Goal: Task Accomplishment & Management: Manage account settings

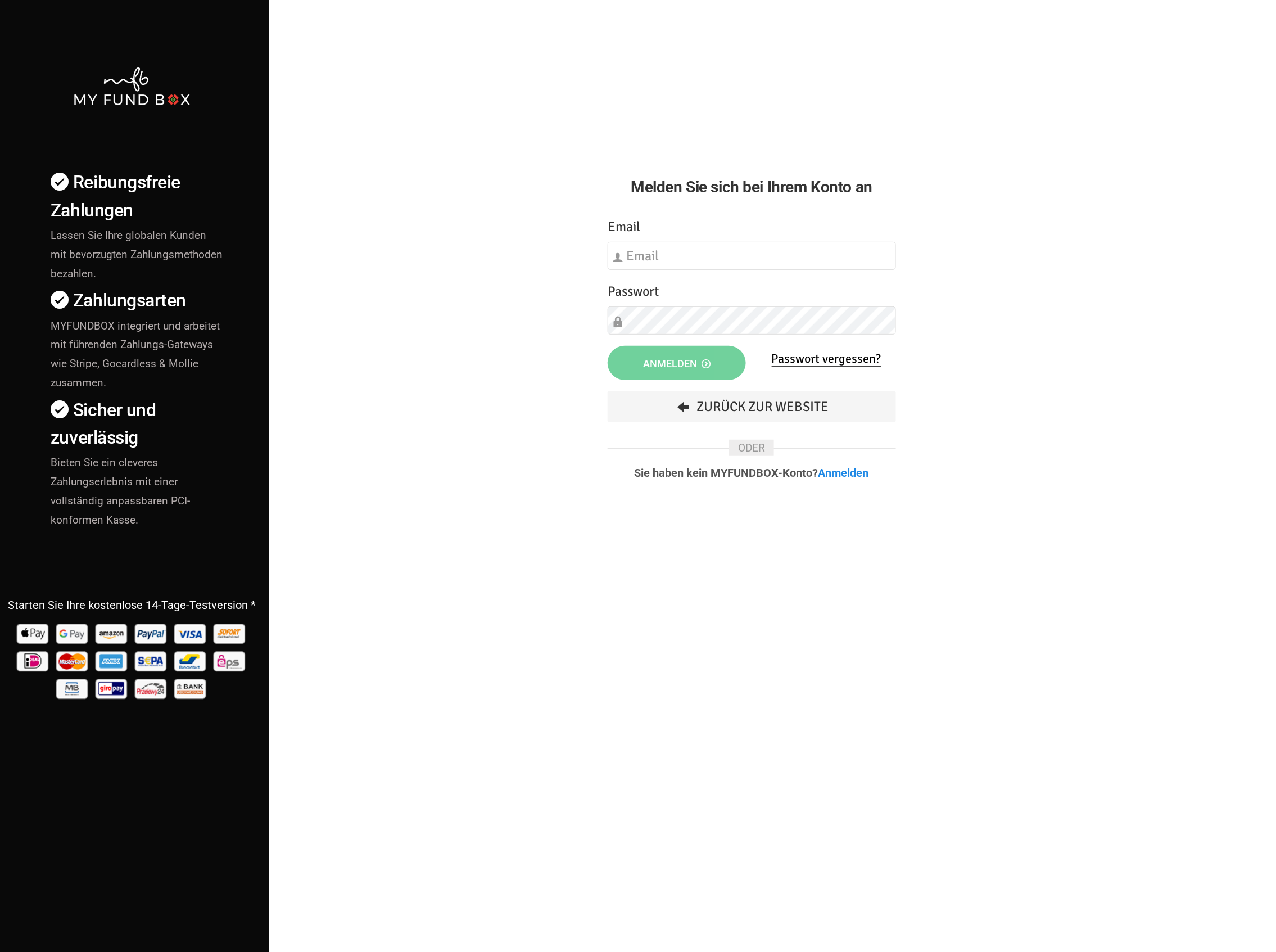
click at [157, 75] on img at bounding box center [131, 86] width 118 height 41
click at [810, 226] on div "Email Bitte füllen Sie dieses Feld aus" at bounding box center [752, 243] width 288 height 54
click at [716, 244] on input "text" at bounding box center [752, 255] width 288 height 28
type input "Donation@hdd-charity.de"
click at [629, 355] on button "Anmelden" at bounding box center [677, 363] width 138 height 34
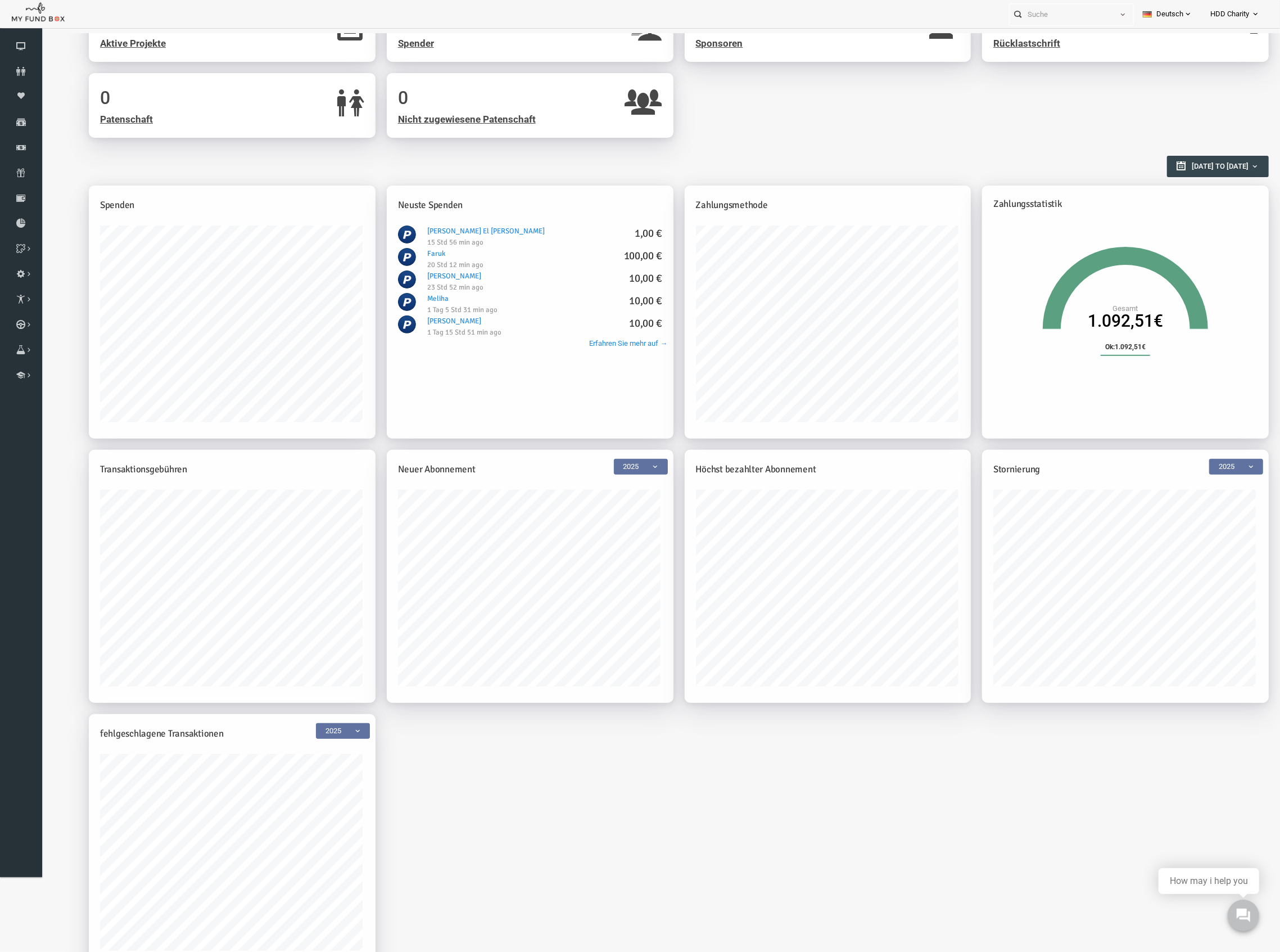
scroll to position [204, 0]
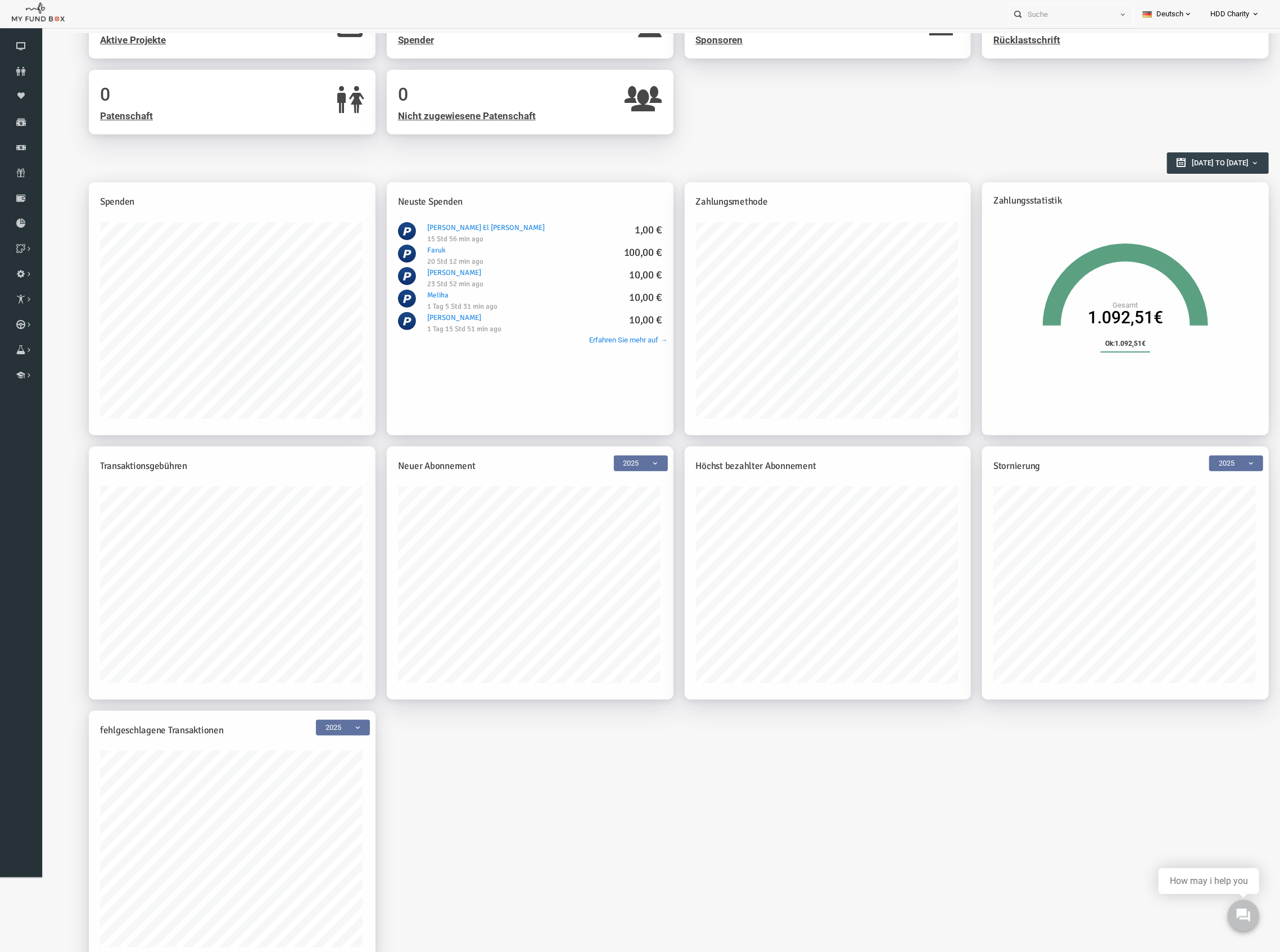
type input "01-09-2025"
type input "30-09-2025"
click at [1162, 171] on button "01-09-2025 to 30-09-2025" at bounding box center [1193, 162] width 102 height 21
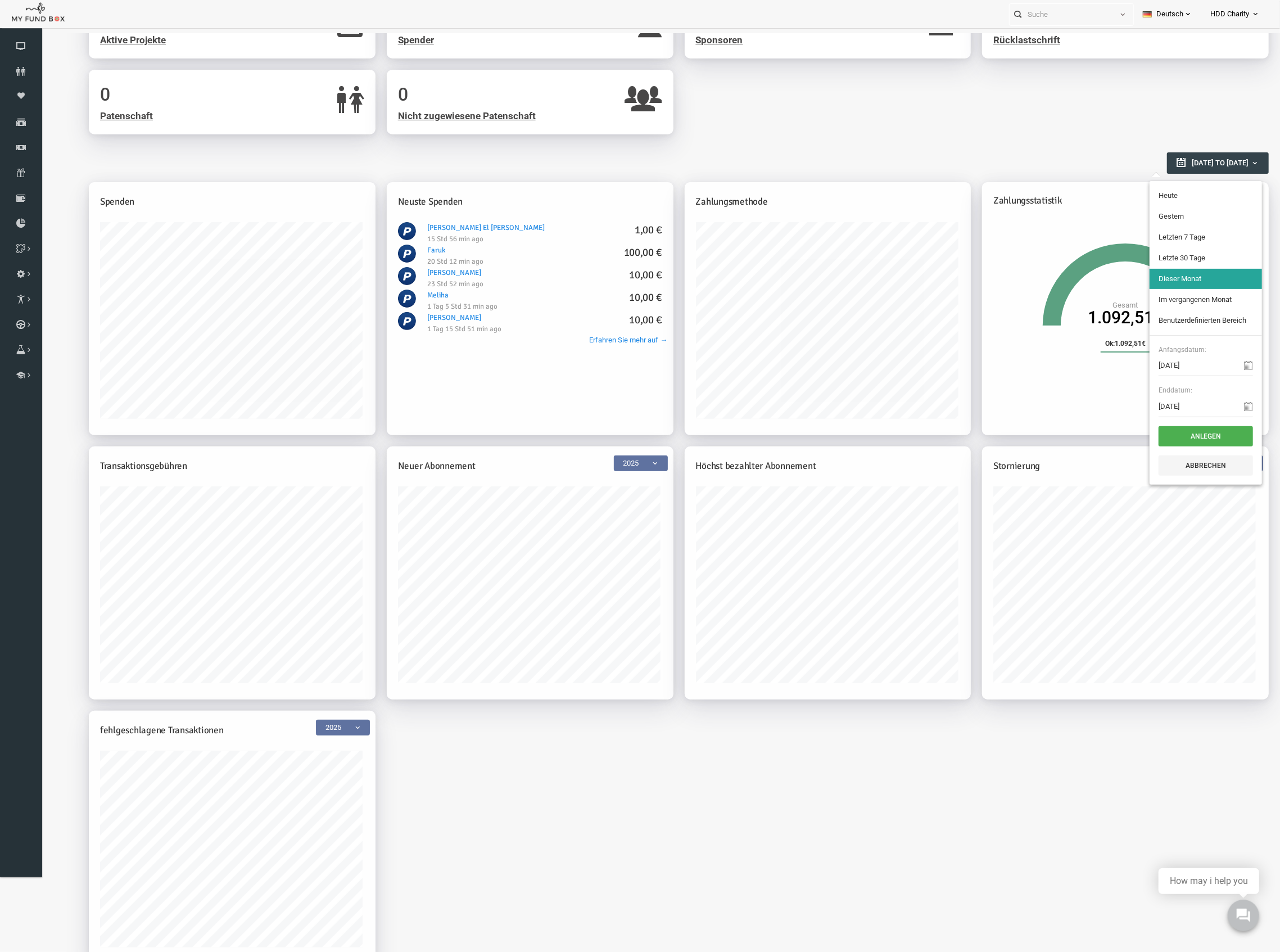
type input "11-09-2025"
type input "10-09-2025"
type input "05-09-2025"
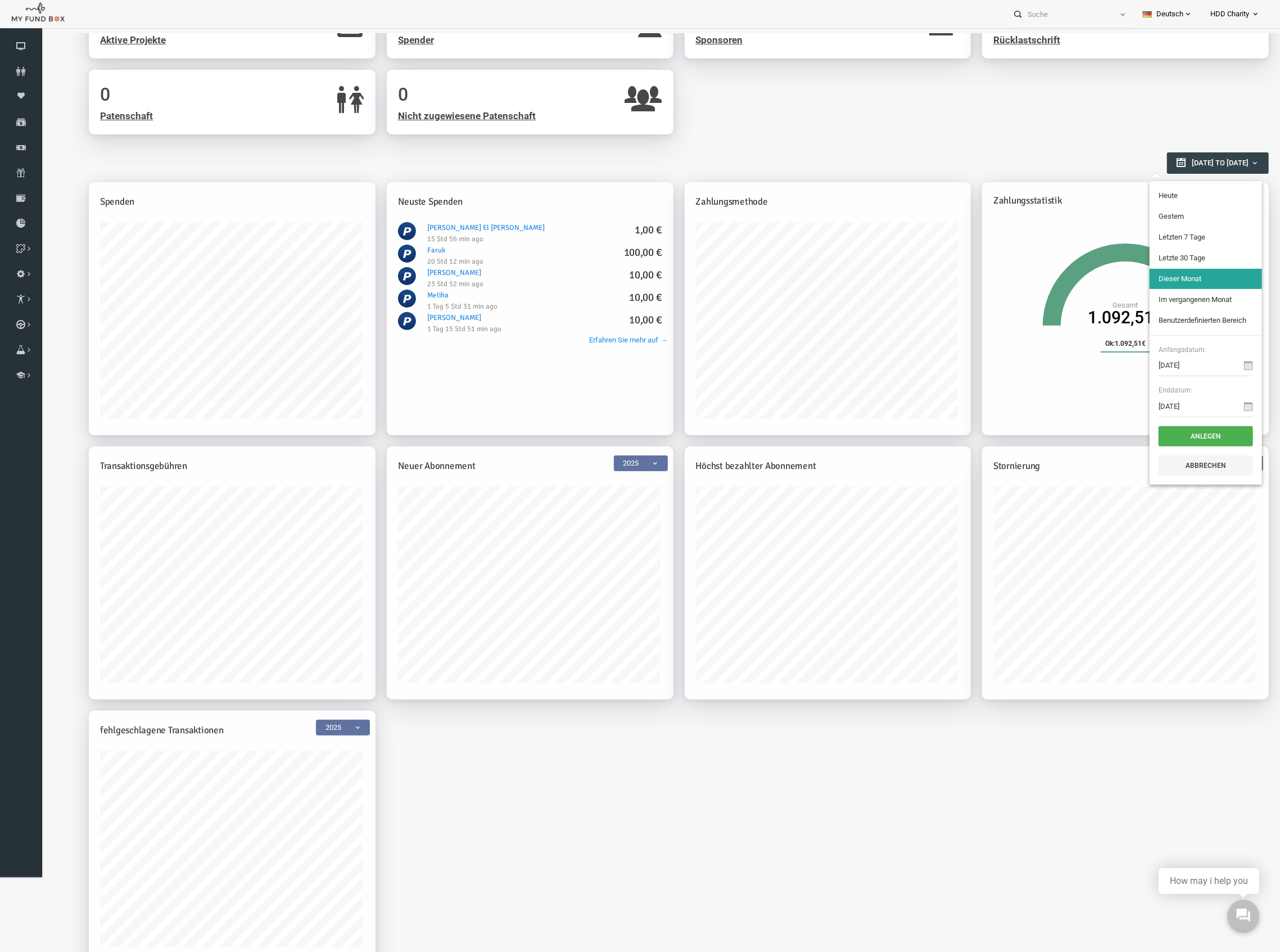
type input "11-09-2025"
type input "13-08-2025"
type input "11-09-2025"
type input "01-09-2025"
type input "30-09-2025"
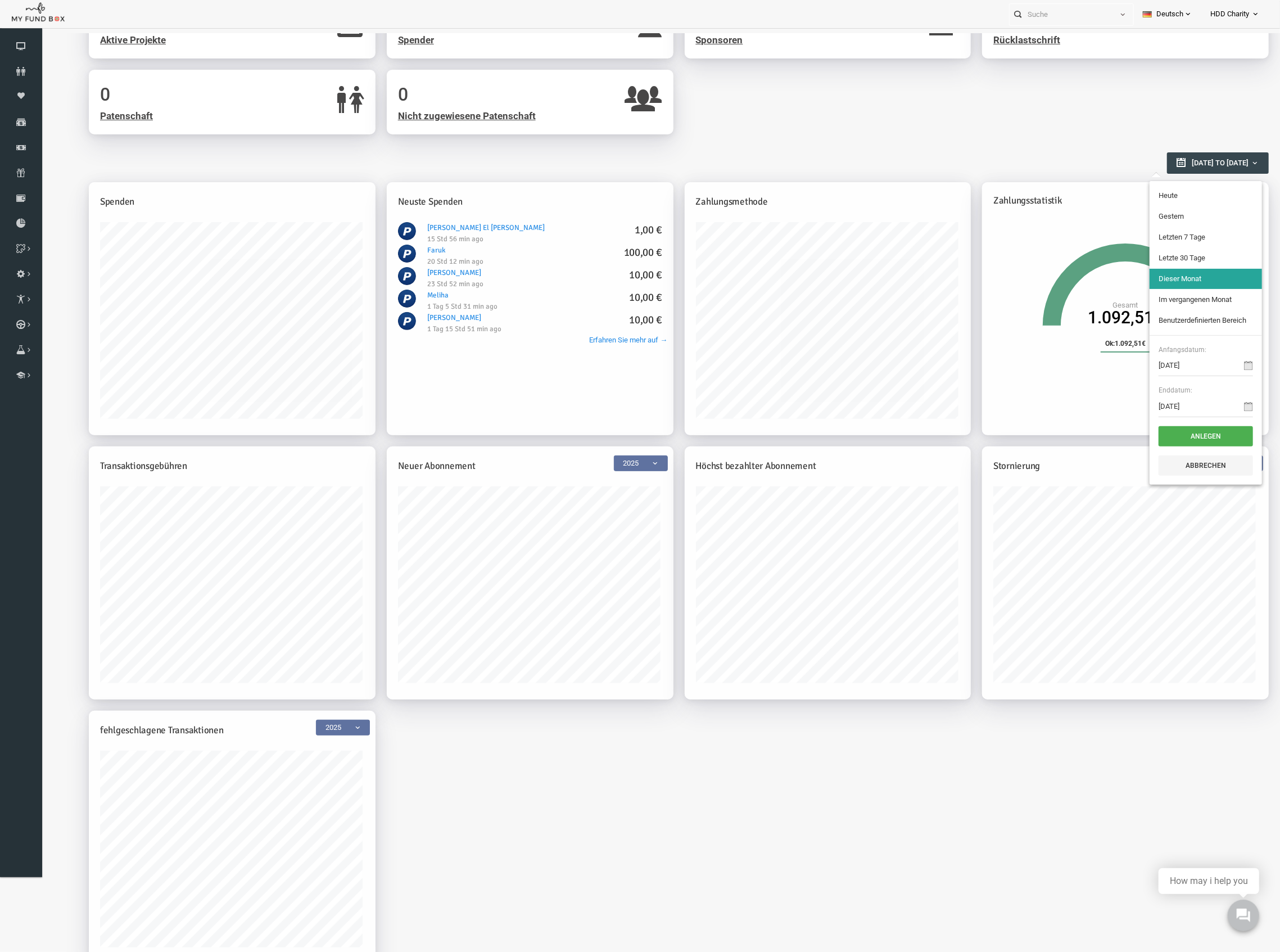
click at [808, 149] on h2 "Berichtsübersicht" at bounding box center [647, 157] width 1169 height 19
click at [1153, 169] on button "01-09-2025 to 30-09-2025" at bounding box center [1193, 162] width 102 height 21
type input "11-09-2025"
type input "10-09-2025"
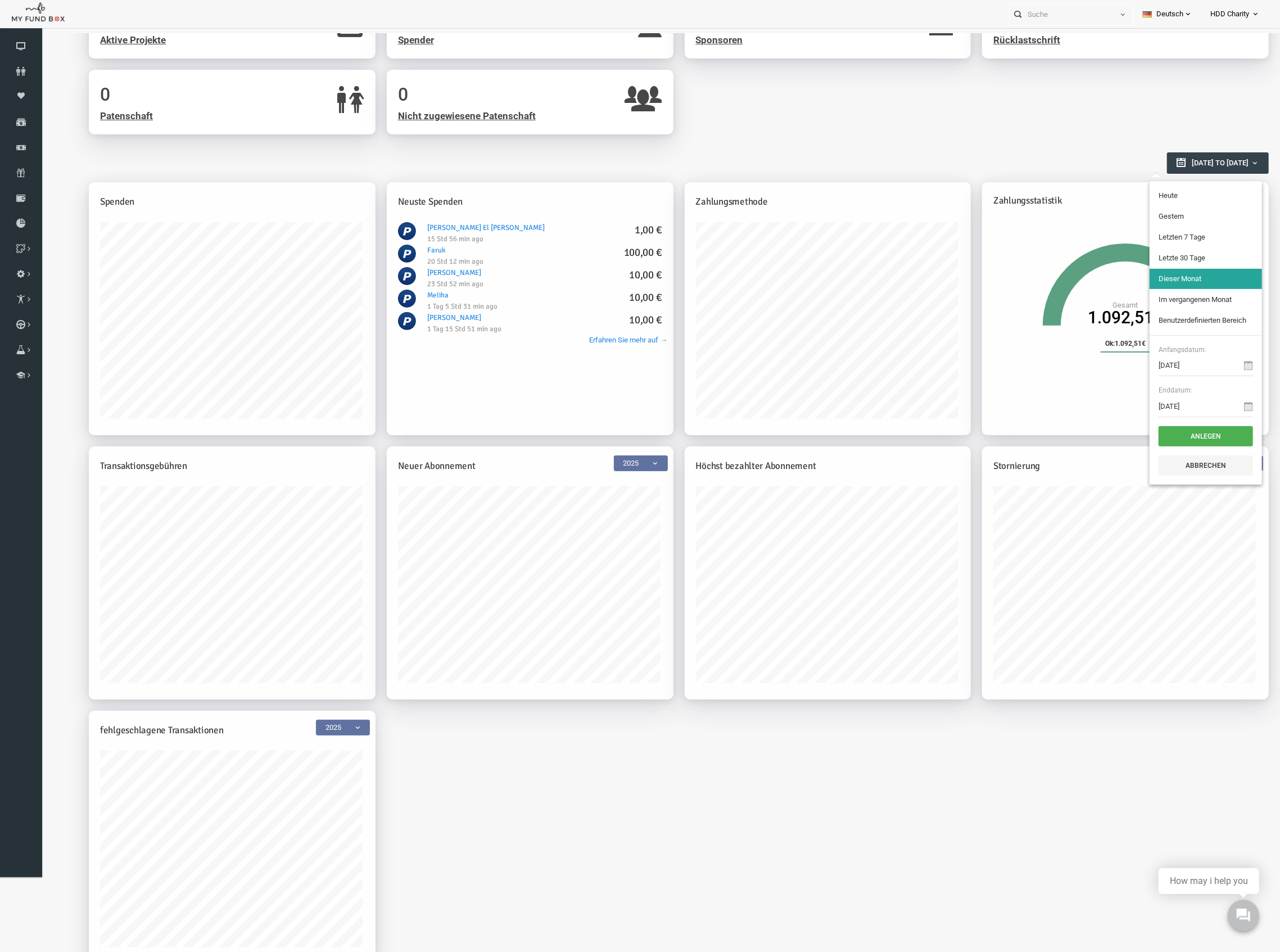
type input "10-09-2025"
type input "05-09-2025"
type input "11-09-2025"
type input "13-08-2025"
type input "11-09-2025"
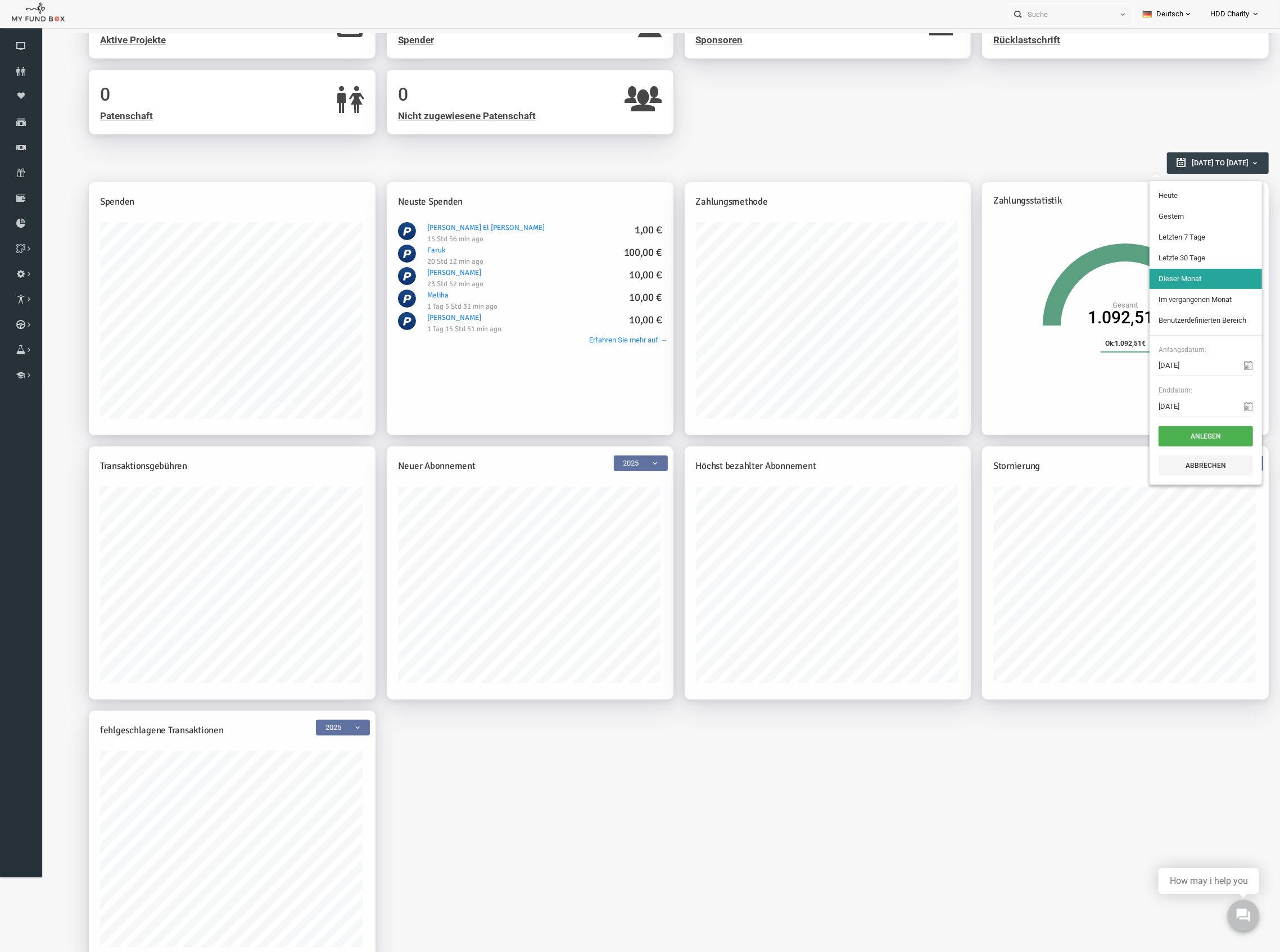
type input "01-09-2025"
type input "30-09-2025"
type input "13-08-2025"
type input "11-09-2025"
type input "05-09-2025"
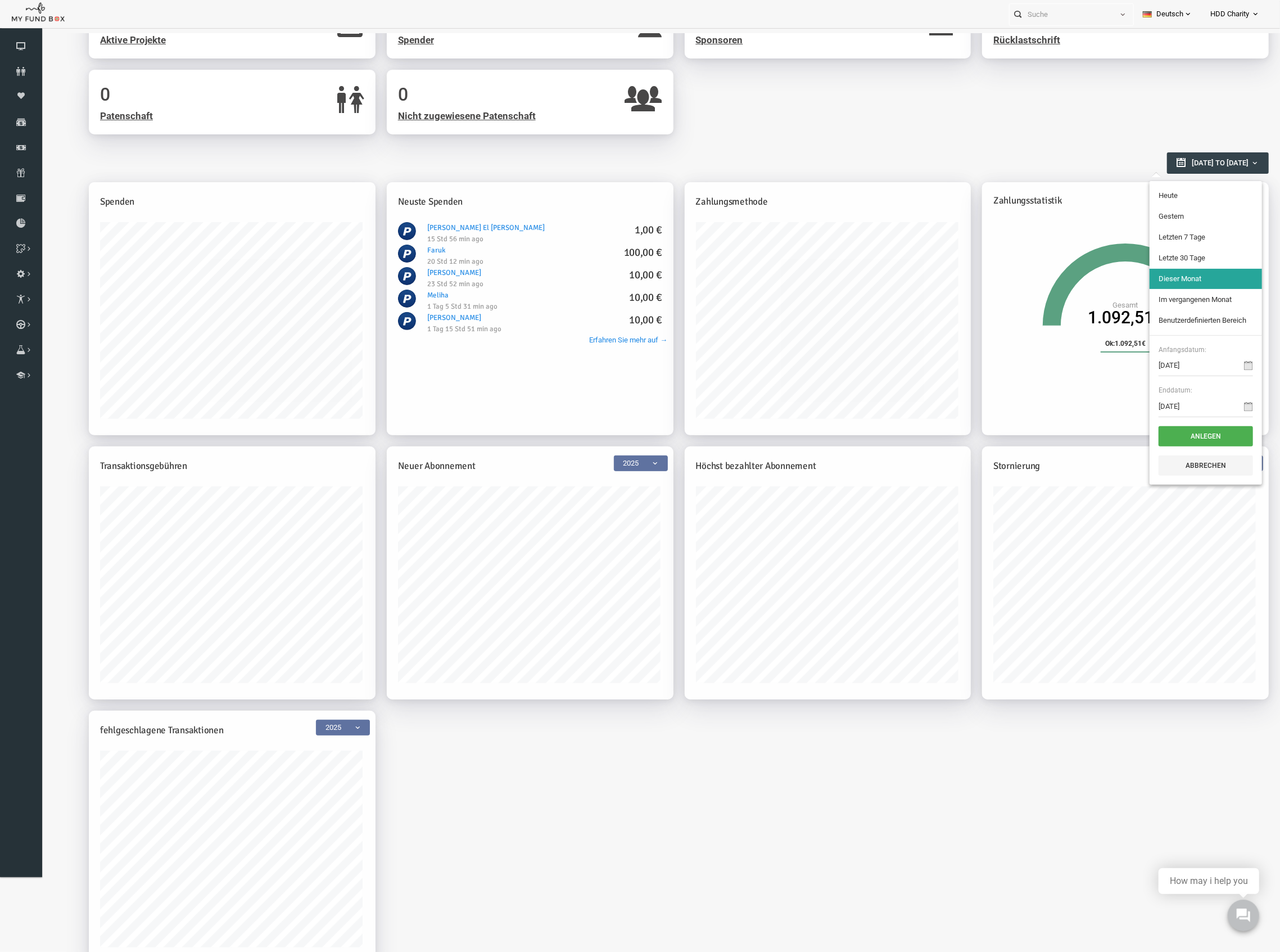
type input "11-09-2025"
type input "13-08-2025"
type input "11-09-2025"
click at [1182, 248] on li "Letzte 30 Tage" at bounding box center [1181, 257] width 113 height 20
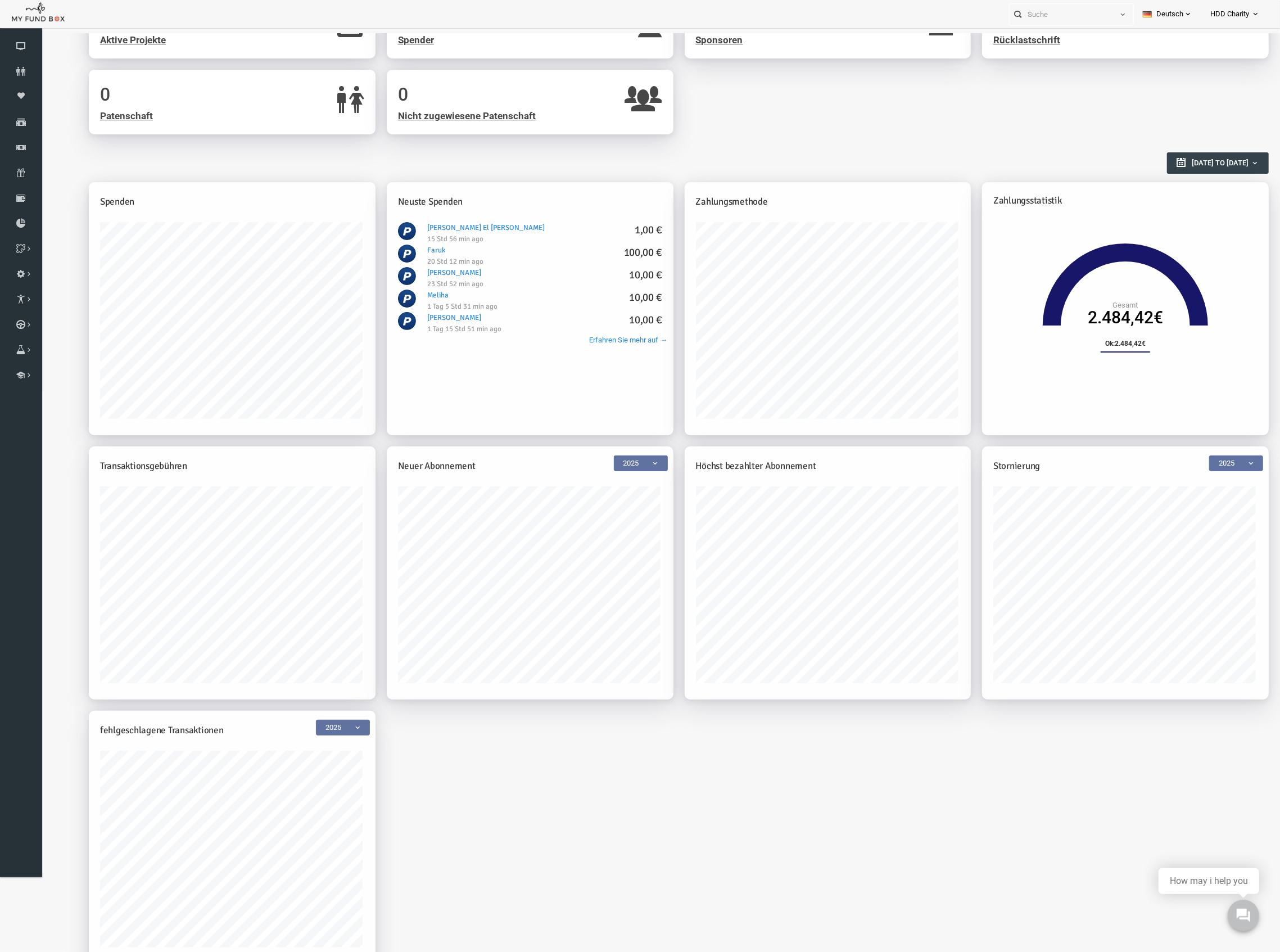
click at [1167, 158] on span "13-08-2025 to 11-09-2025" at bounding box center [1195, 162] width 57 height 8
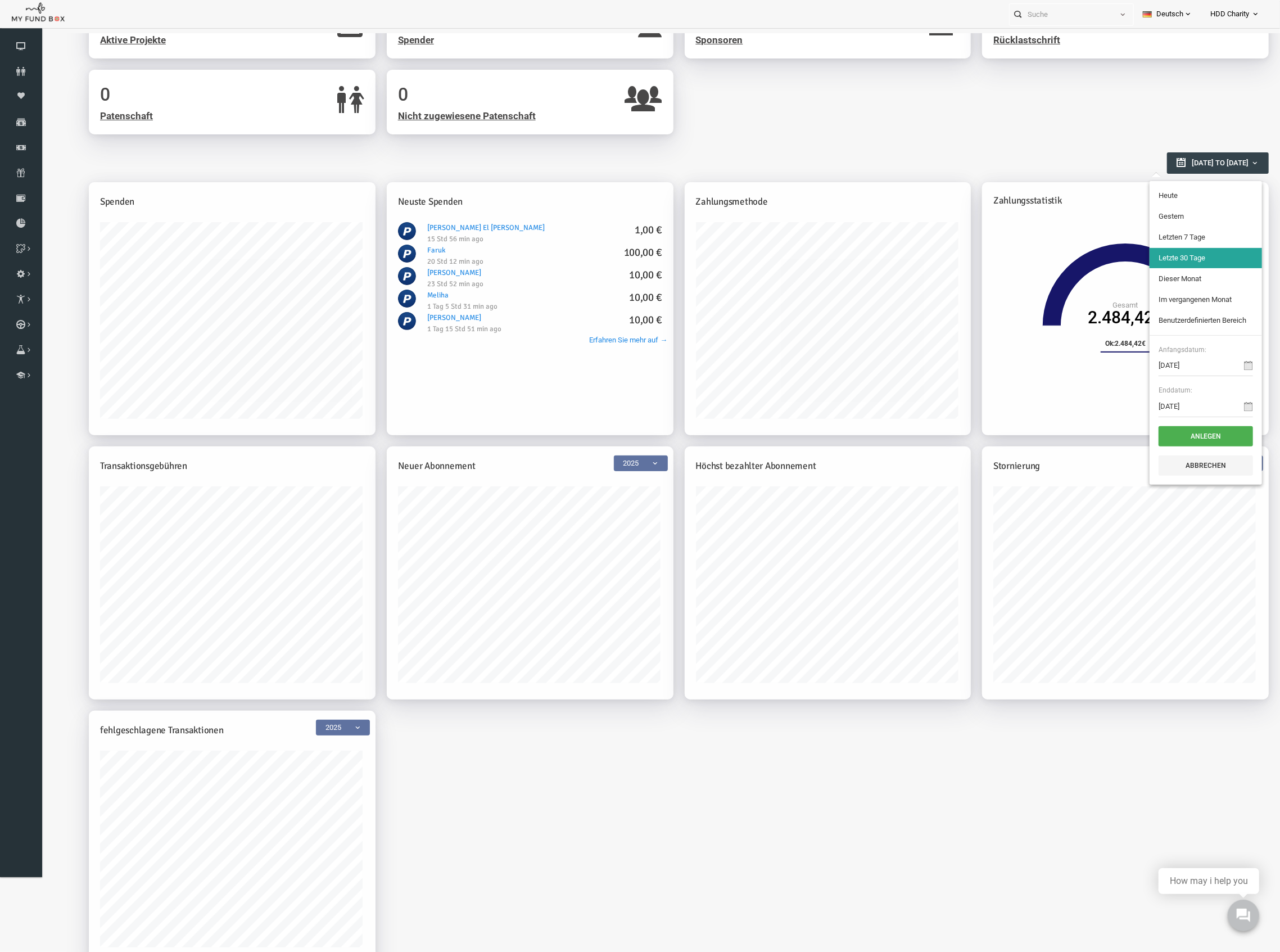
type input "10-09-2025"
type input "05-09-2025"
type input "11-09-2025"
type input "01-09-2025"
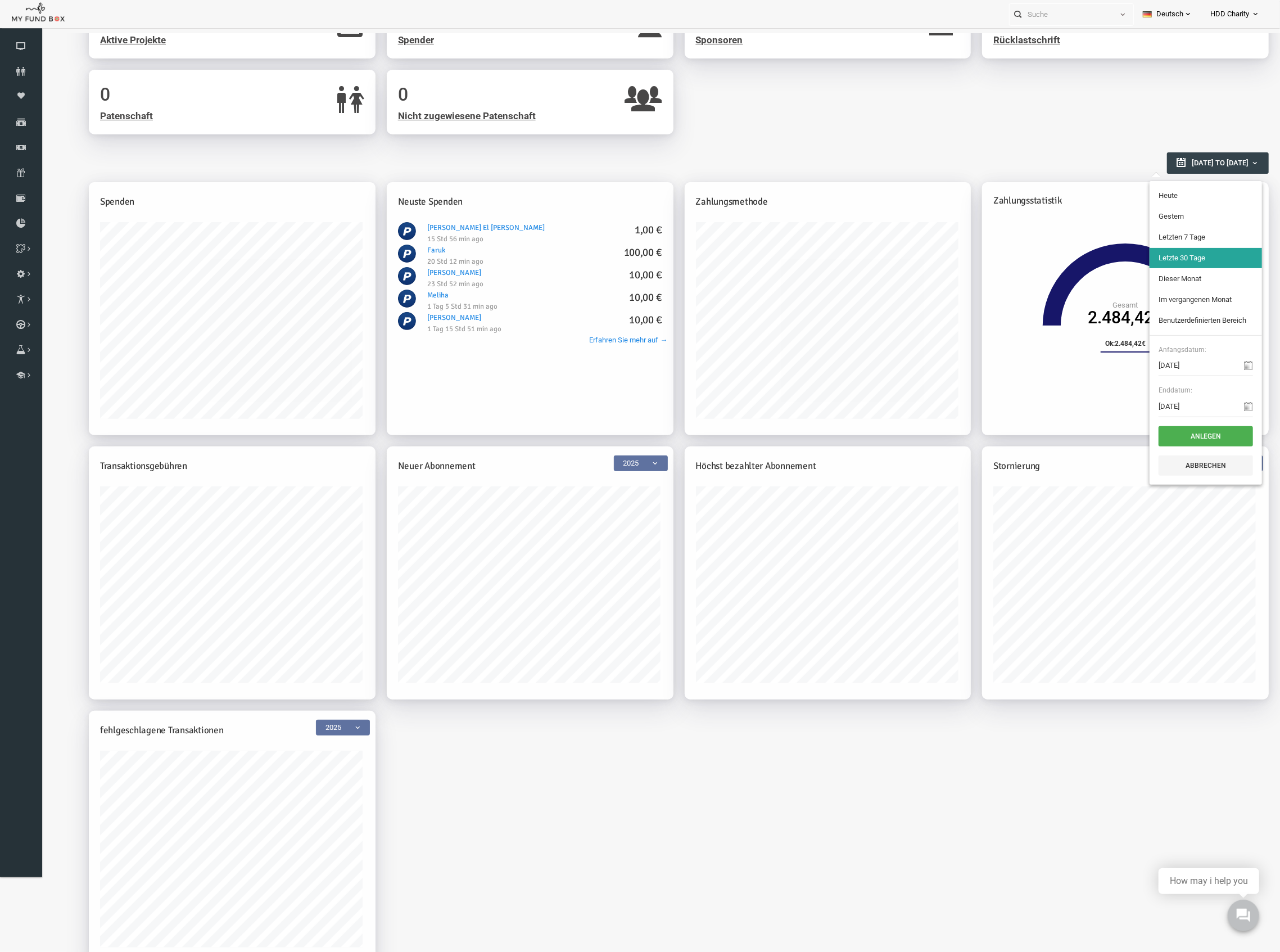
type input "30-09-2025"
type input "01-08-2025"
type input "31-08-2025"
type input "13-08-2025"
type input "11-09-2025"
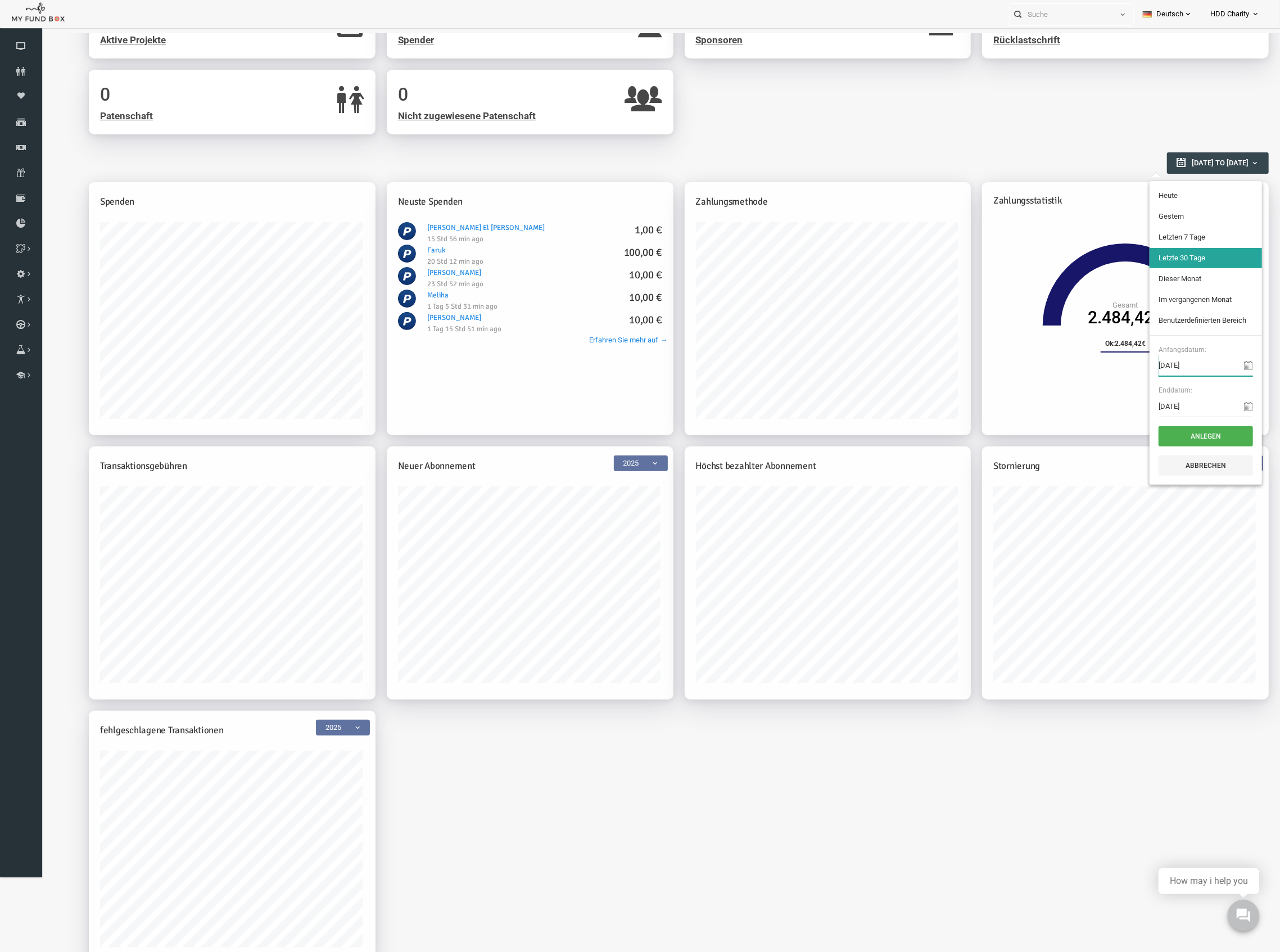
click at [1168, 365] on input "13-08-2025" at bounding box center [1181, 365] width 94 height 21
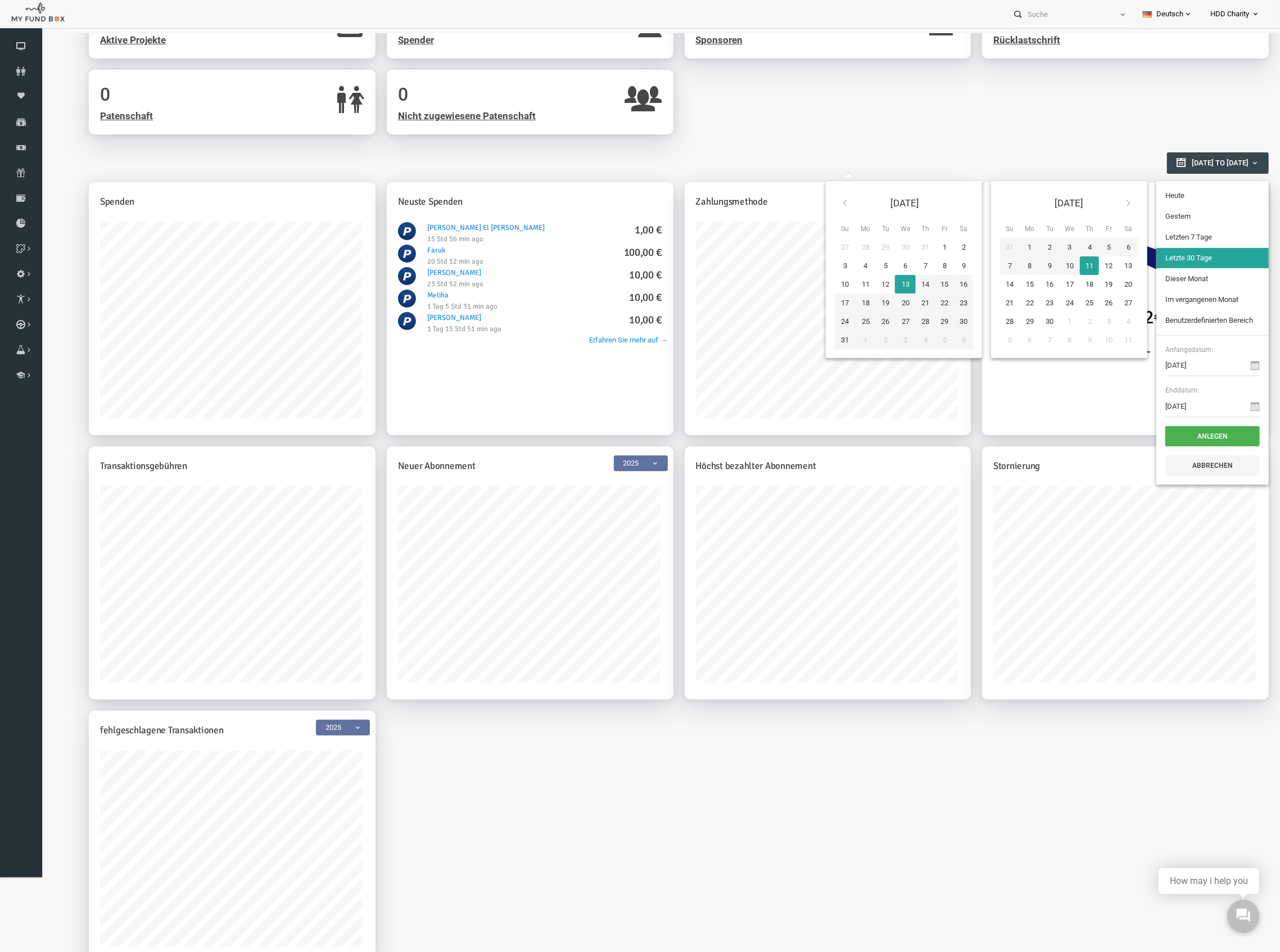
click at [815, 202] on icon at bounding box center [819, 202] width 9 height 9
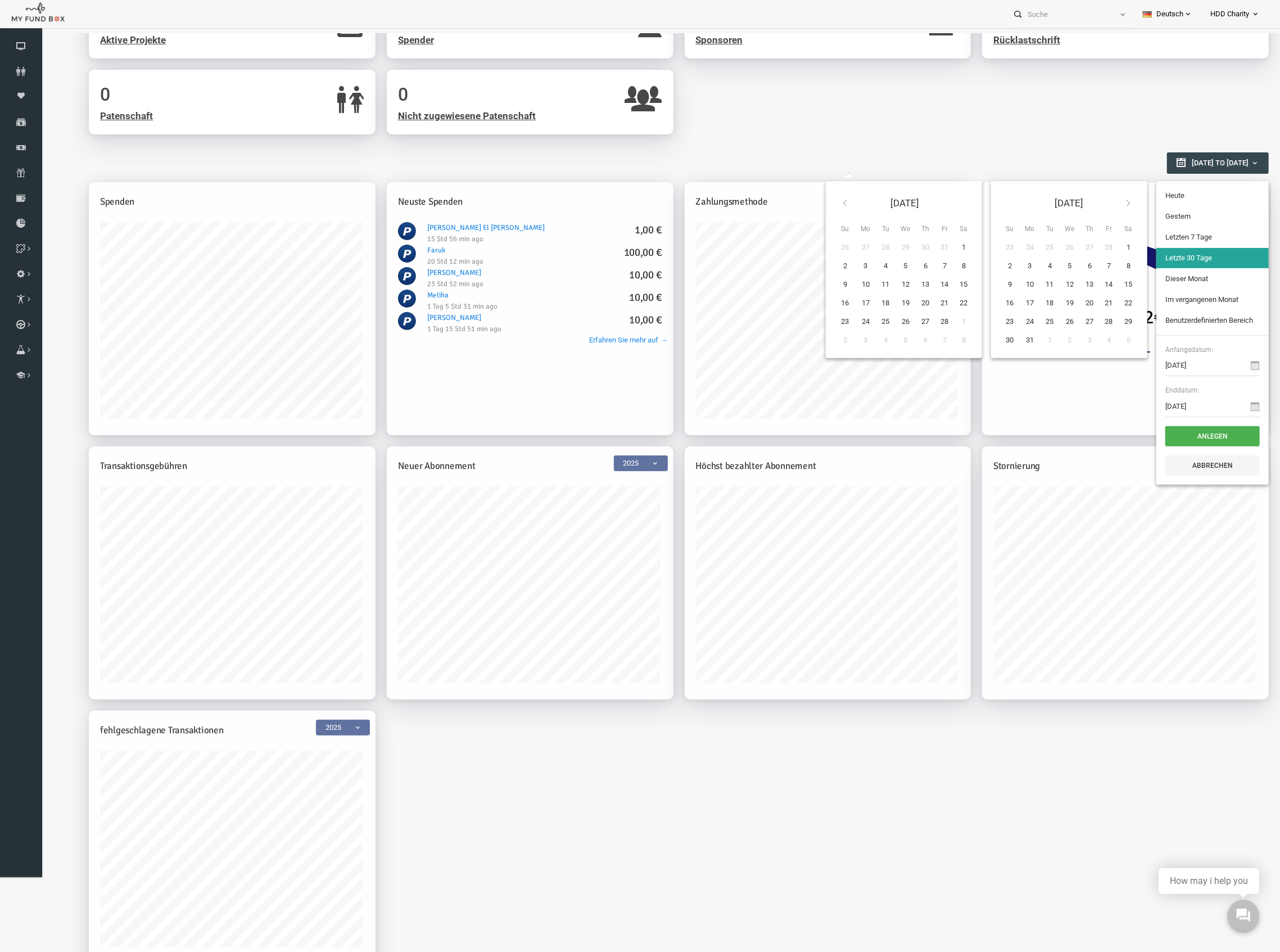
type input "01-03-2025"
click at [1095, 208] on th at bounding box center [1103, 202] width 20 height 27
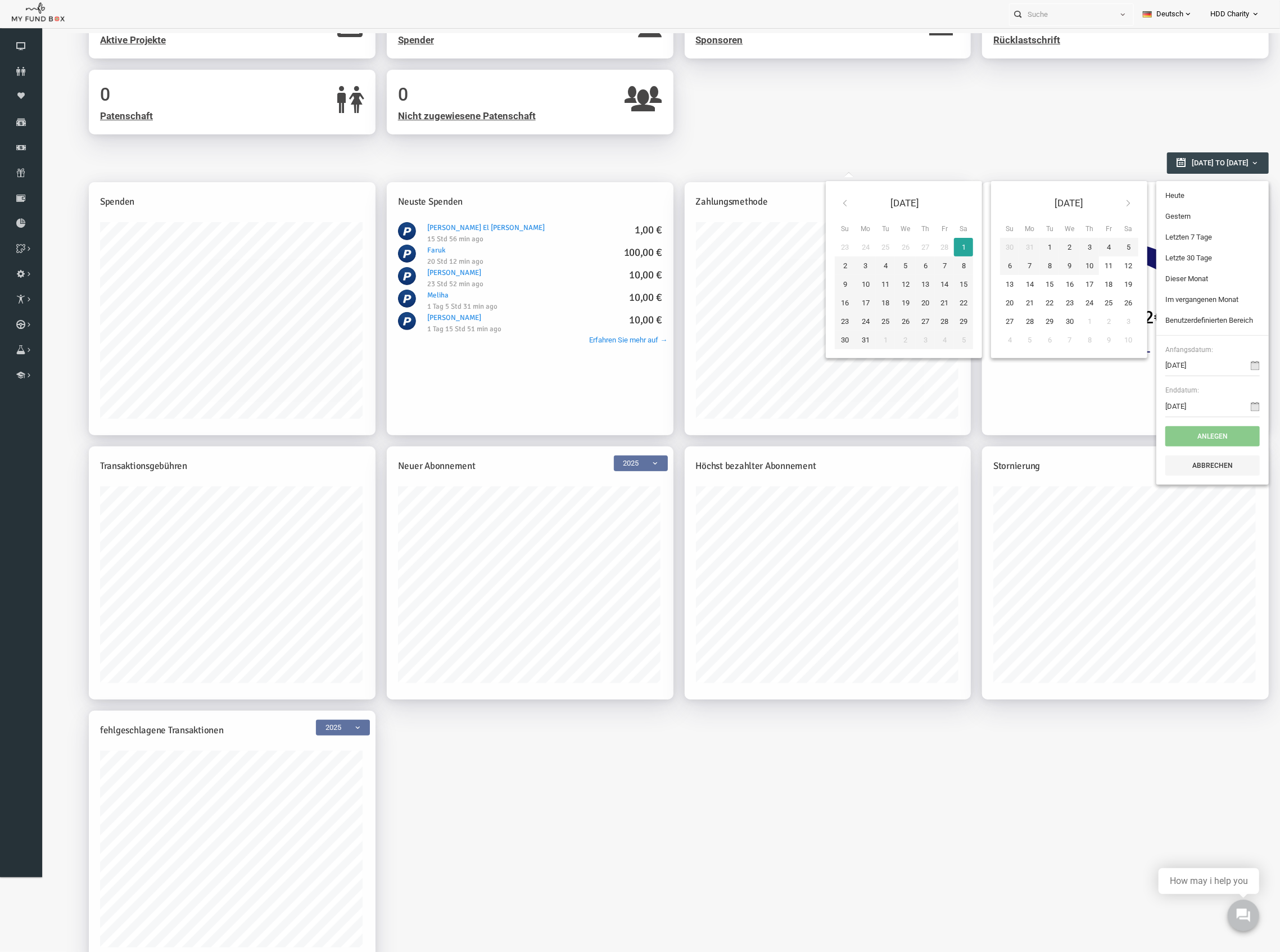
type input "30-04-2025"
type input "31-03-2025"
type input "01-03-2025"
type input "31-03-2025"
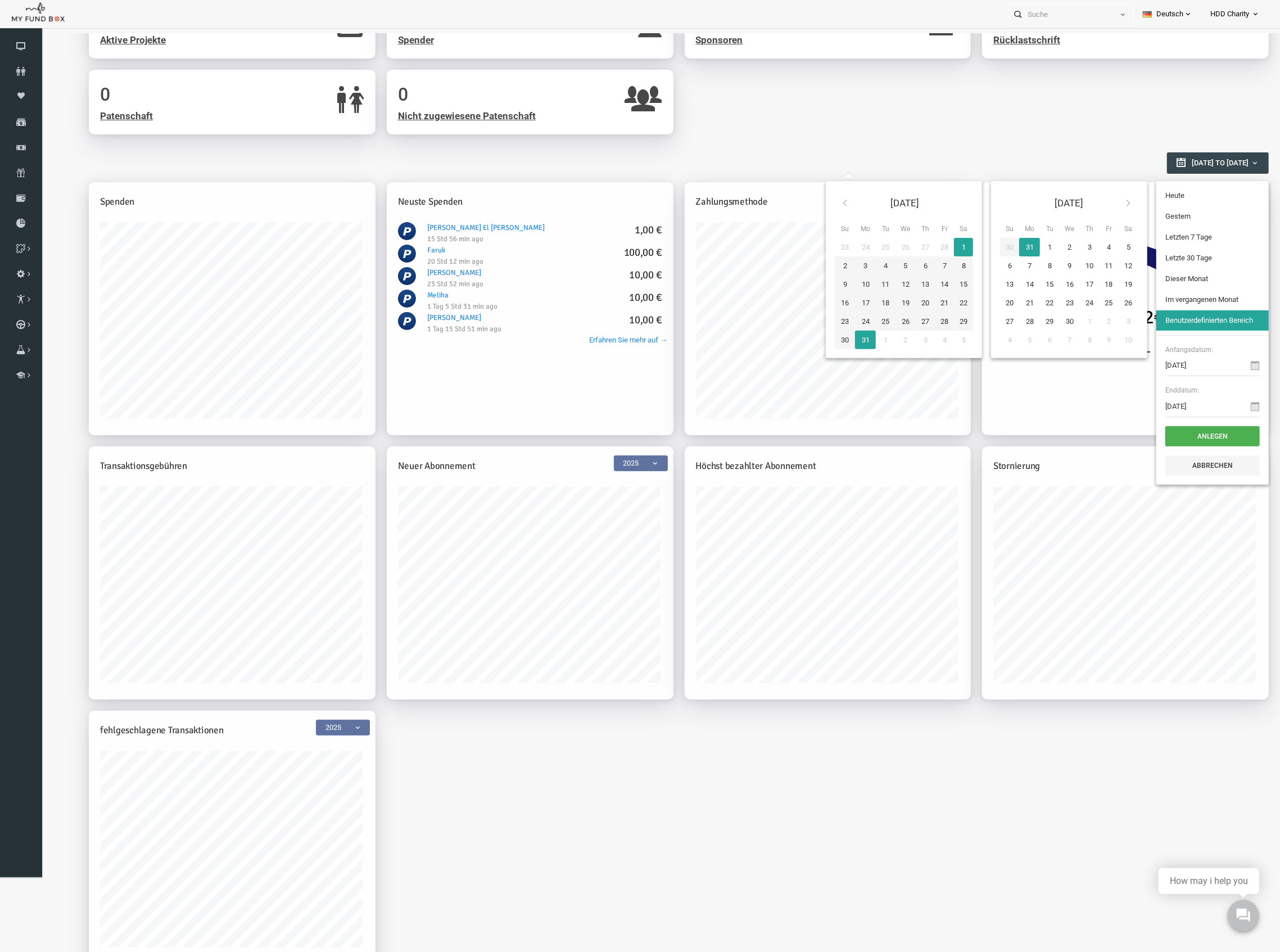
click at [815, 204] on icon at bounding box center [819, 202] width 9 height 9
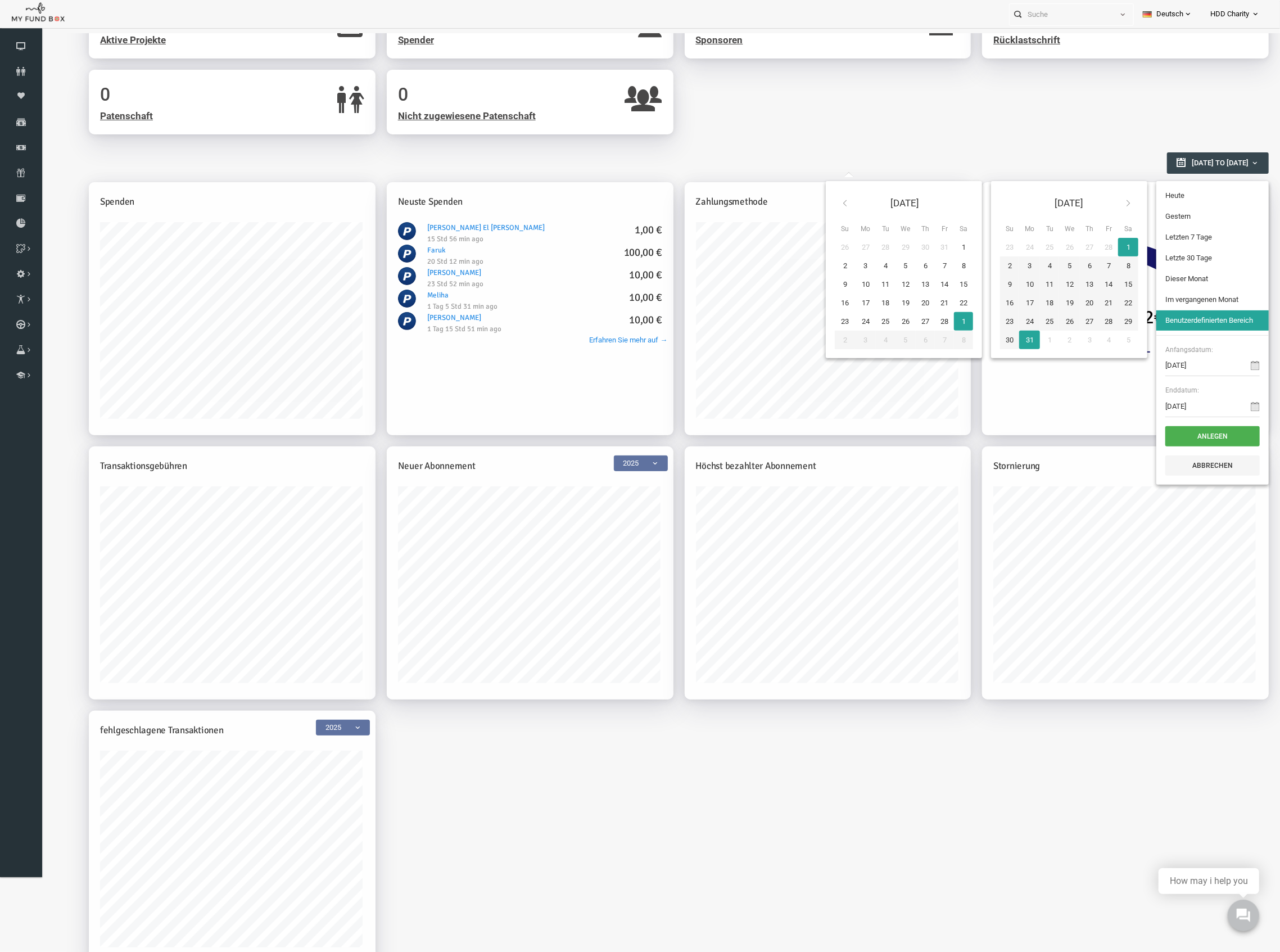
type input "01-02-2025"
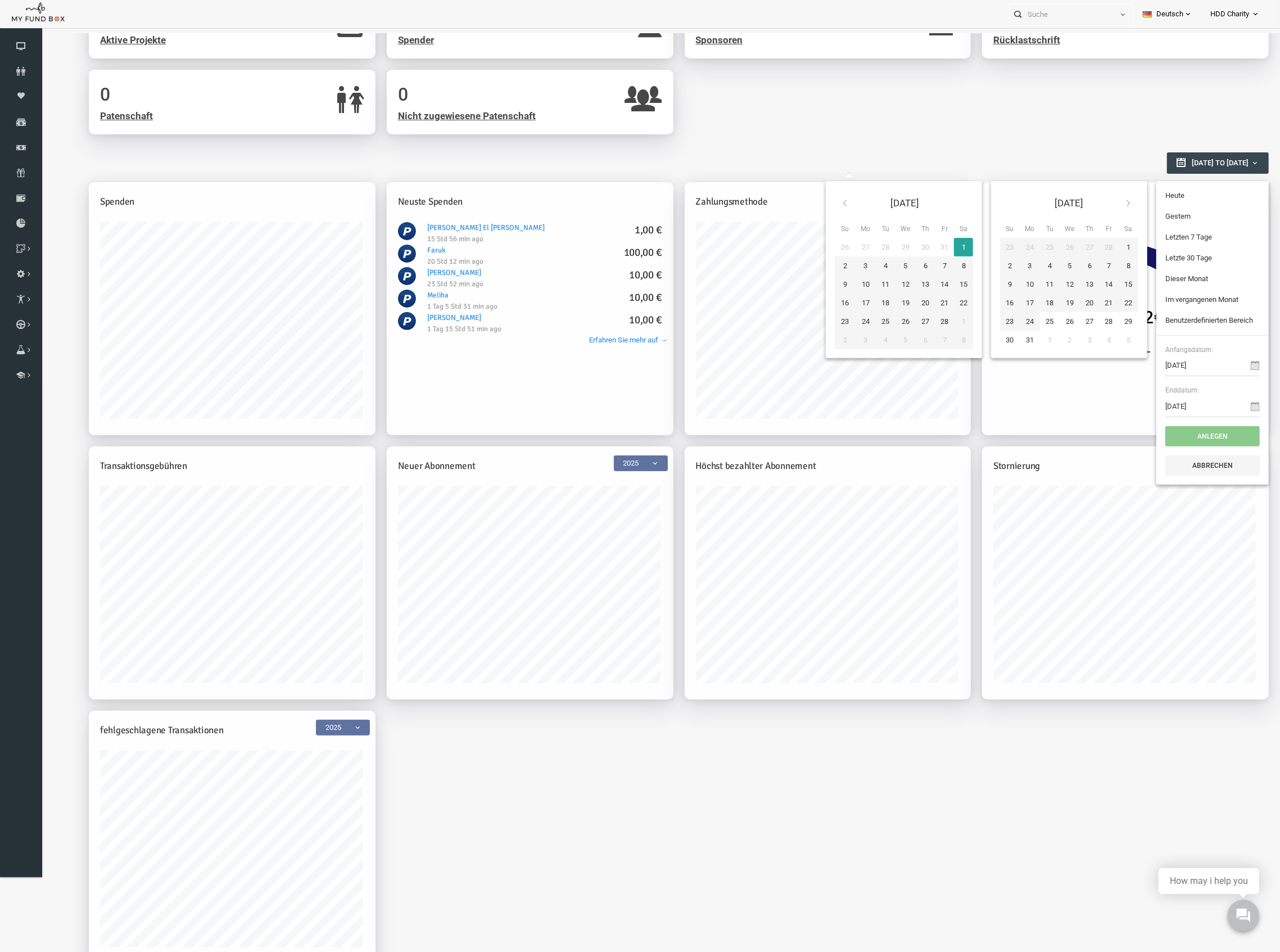
type input "31-03-2025"
type input "01-02-2025"
click at [1173, 433] on button "Anlegen" at bounding box center [1188, 435] width 94 height 20
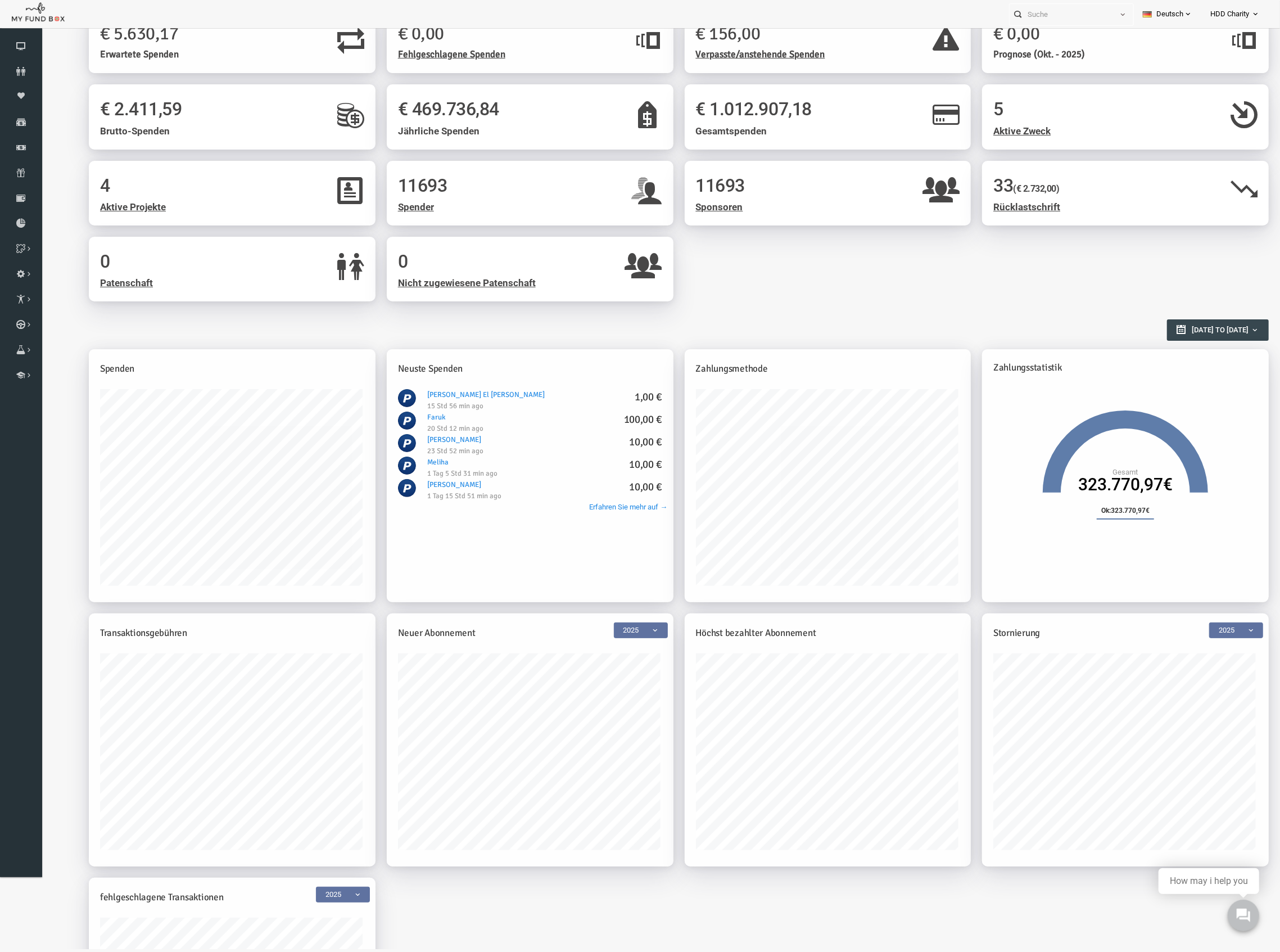
scroll to position [0, 0]
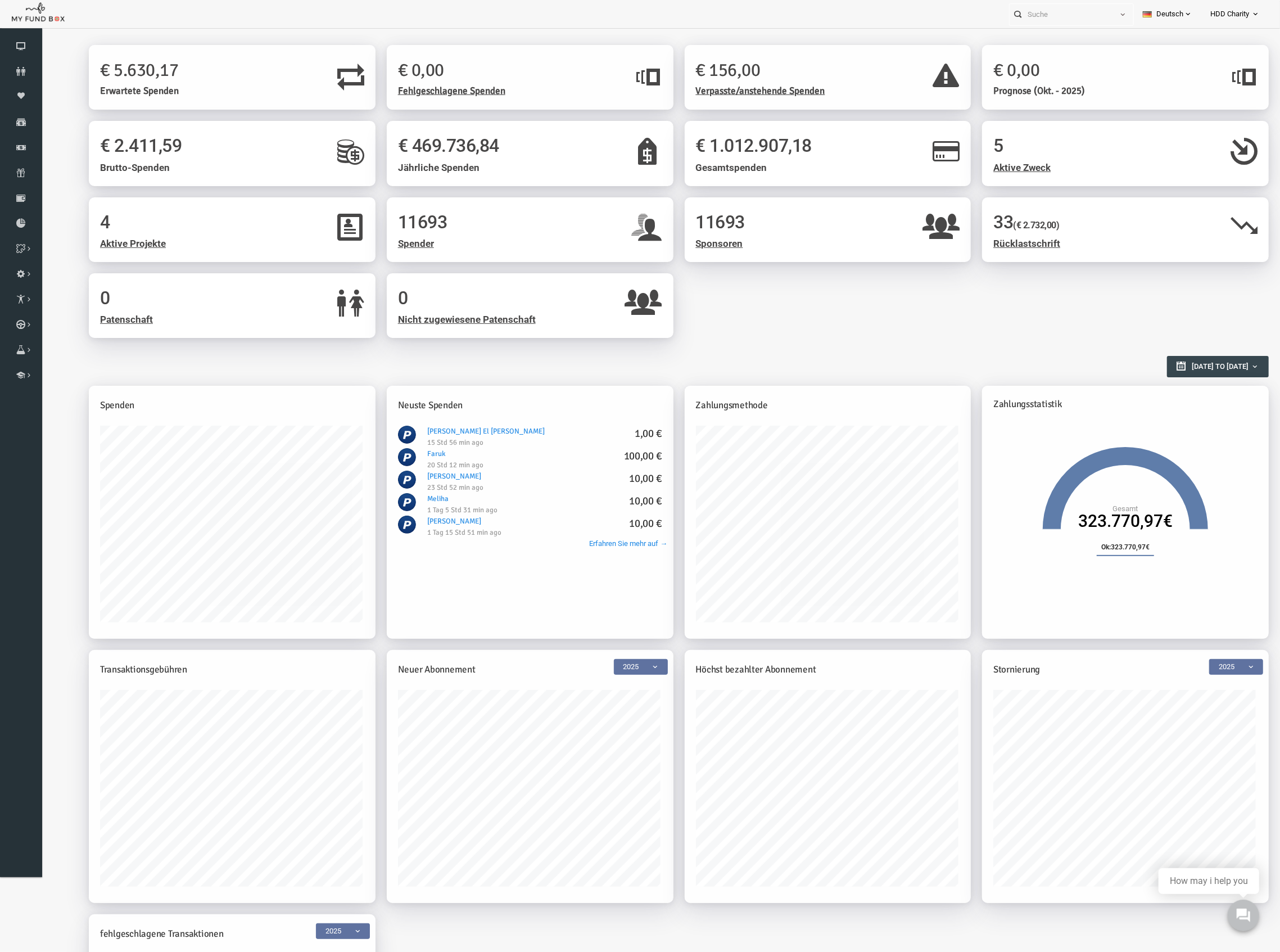
click at [1246, 17] on span "HDD Charity" at bounding box center [1230, 14] width 39 height 19
click at [1228, 136] on link "Abmelden" at bounding box center [1221, 135] width 96 height 20
